Goal: Task Accomplishment & Management: Manage account settings

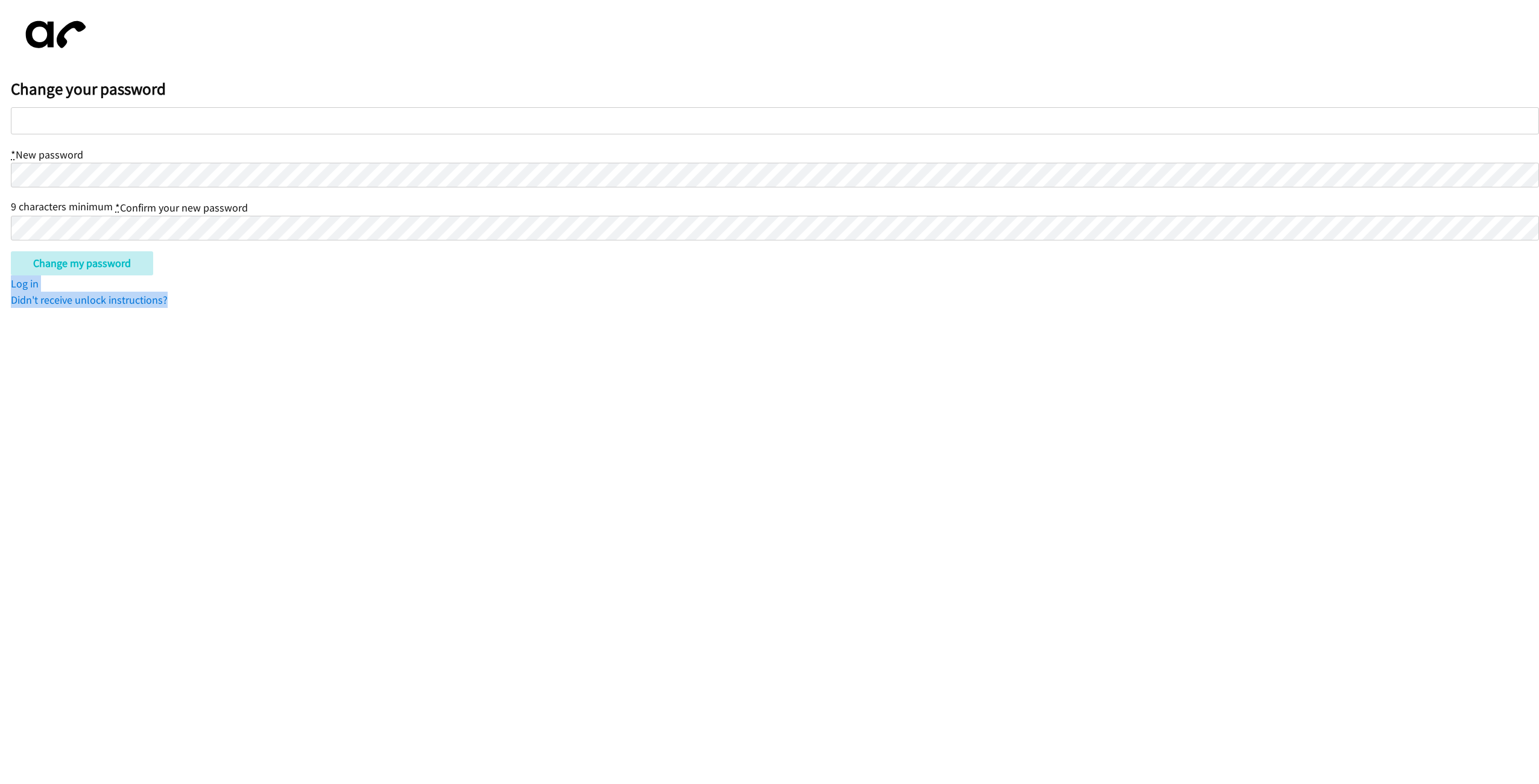
click at [321, 292] on div "Change your password * New password 9 characters minimum * Confirm your new pas…" at bounding box center [775, 160] width 1529 height 297
click at [104, 264] on input "Change my password" at bounding box center [82, 264] width 142 height 24
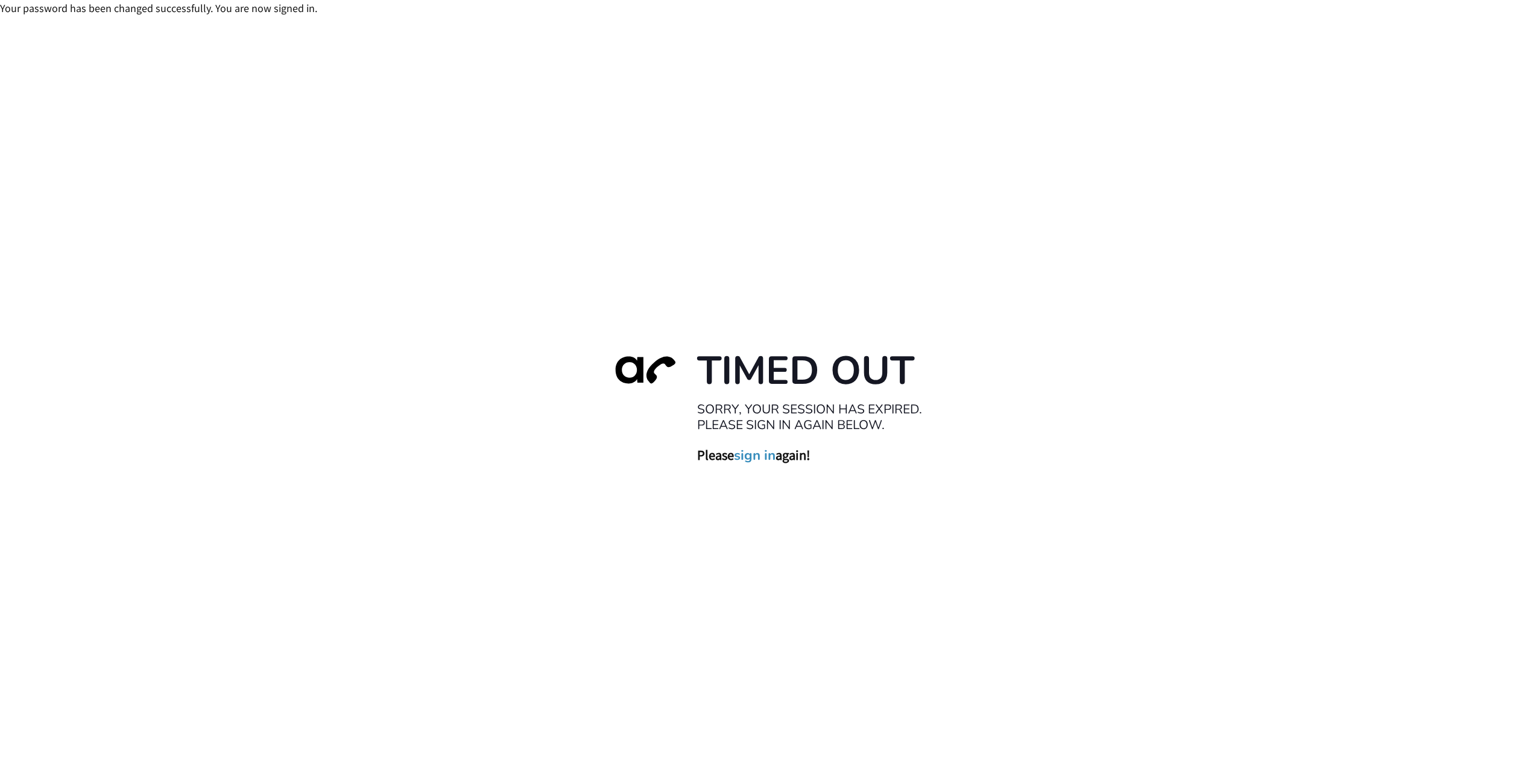
click at [758, 455] on link "sign in" at bounding box center [755, 455] width 42 height 17
click at [758, 461] on link "sign in" at bounding box center [755, 455] width 42 height 17
